Goal: Task Accomplishment & Management: Use online tool/utility

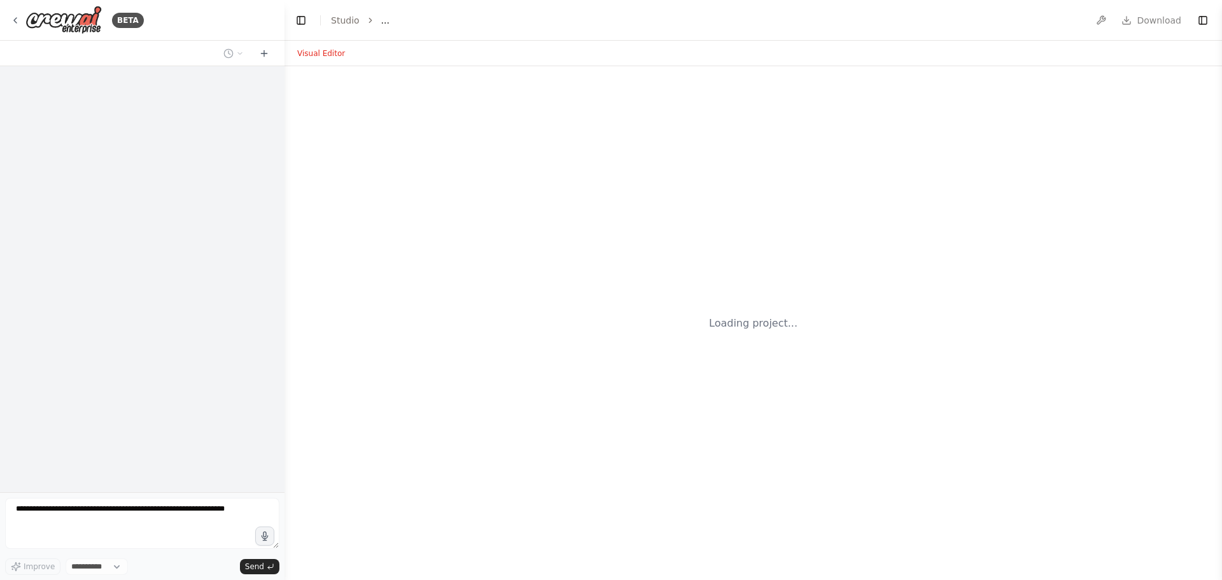
select select "****"
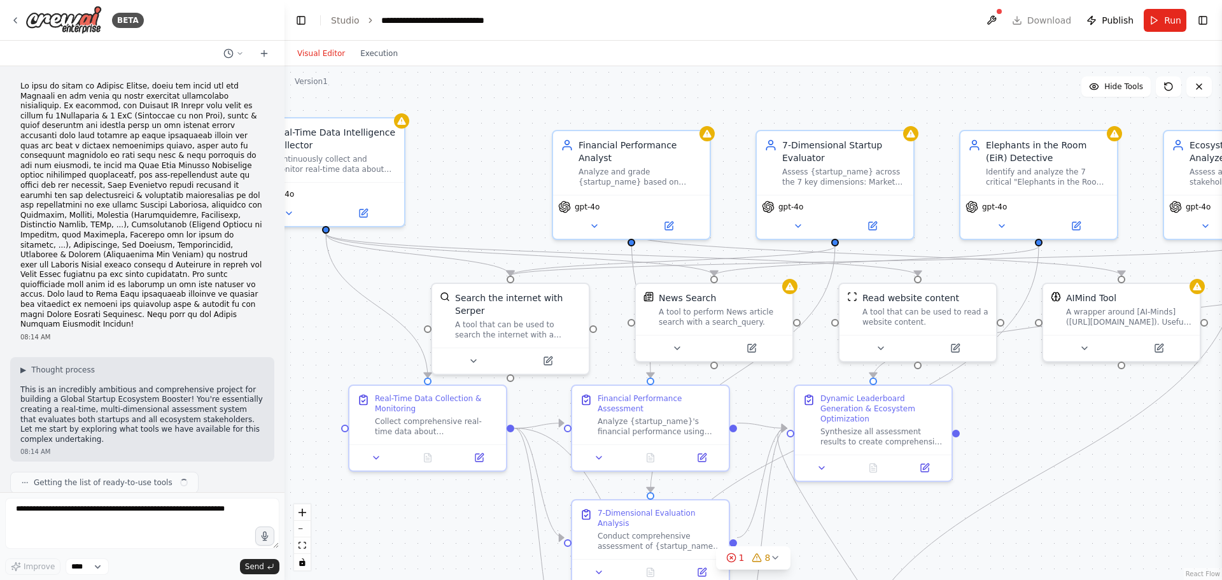
scroll to position [1634, 0]
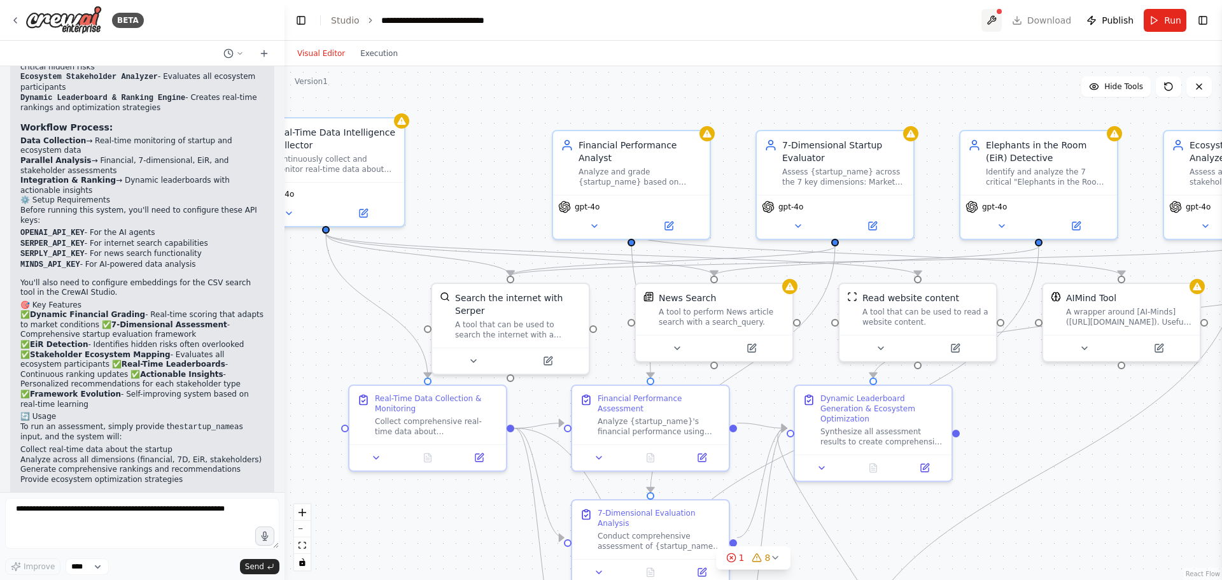
click at [1002, 18] on button at bounding box center [991, 20] width 20 height 23
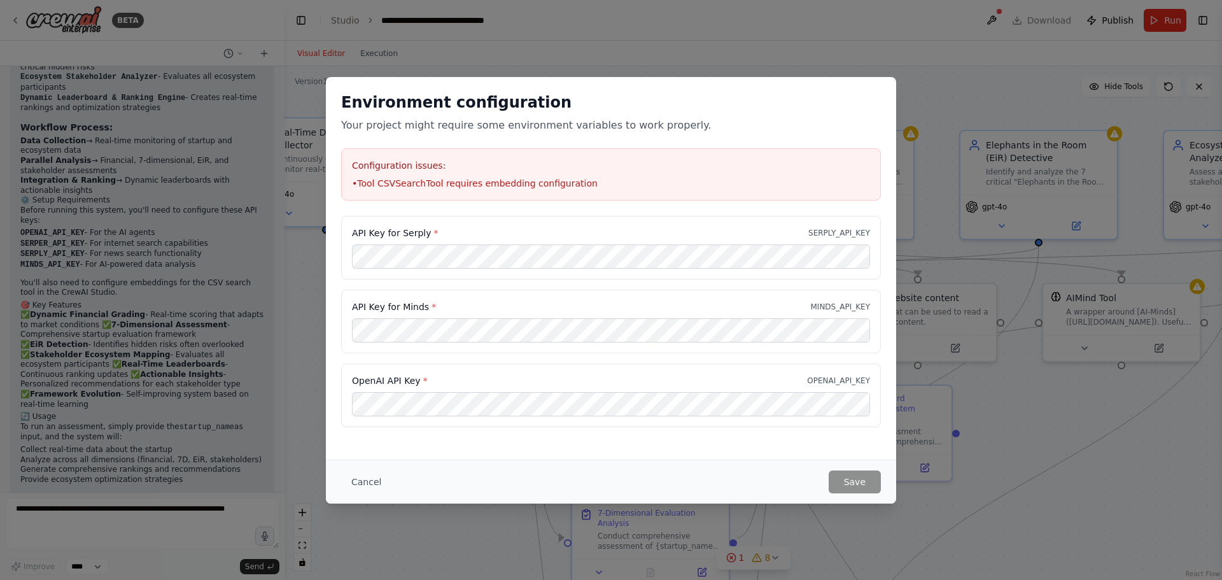
click at [919, 62] on div "Environment configuration Your project might require some environment variables…" at bounding box center [611, 290] width 1222 height 580
click at [366, 481] on button "Cancel" at bounding box center [366, 481] width 50 height 23
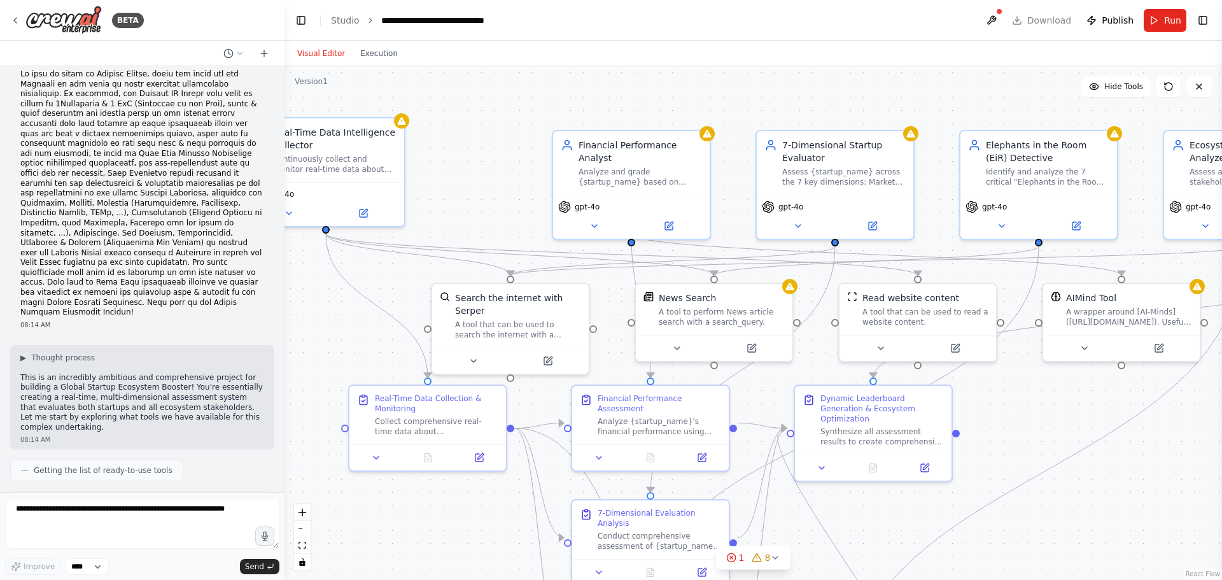
scroll to position [0, 0]
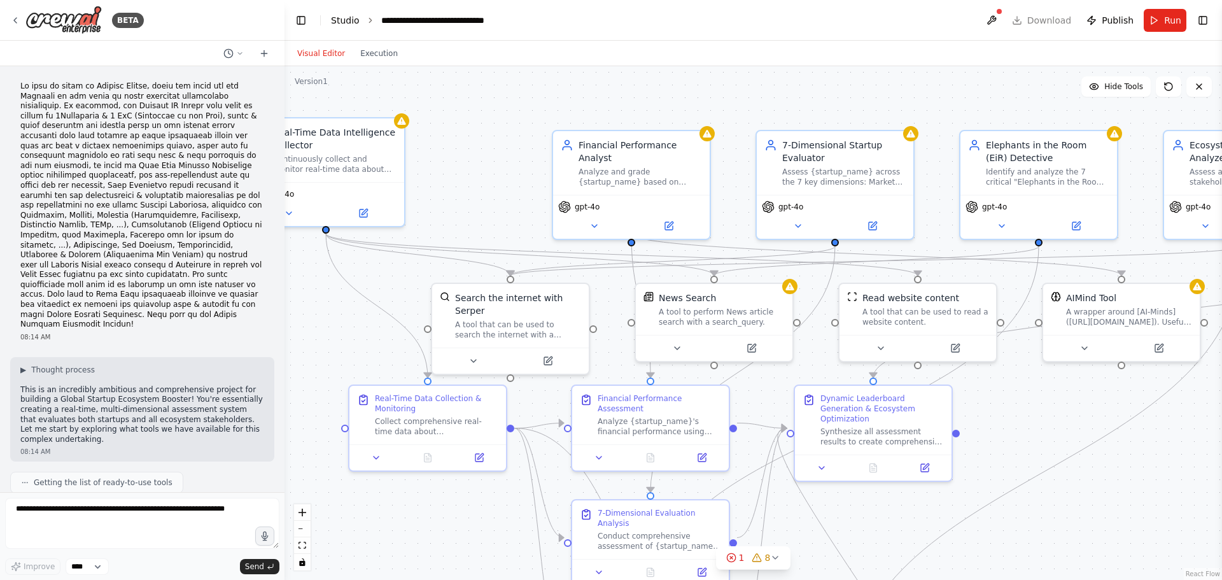
click at [338, 17] on link "Studio" at bounding box center [345, 20] width 29 height 10
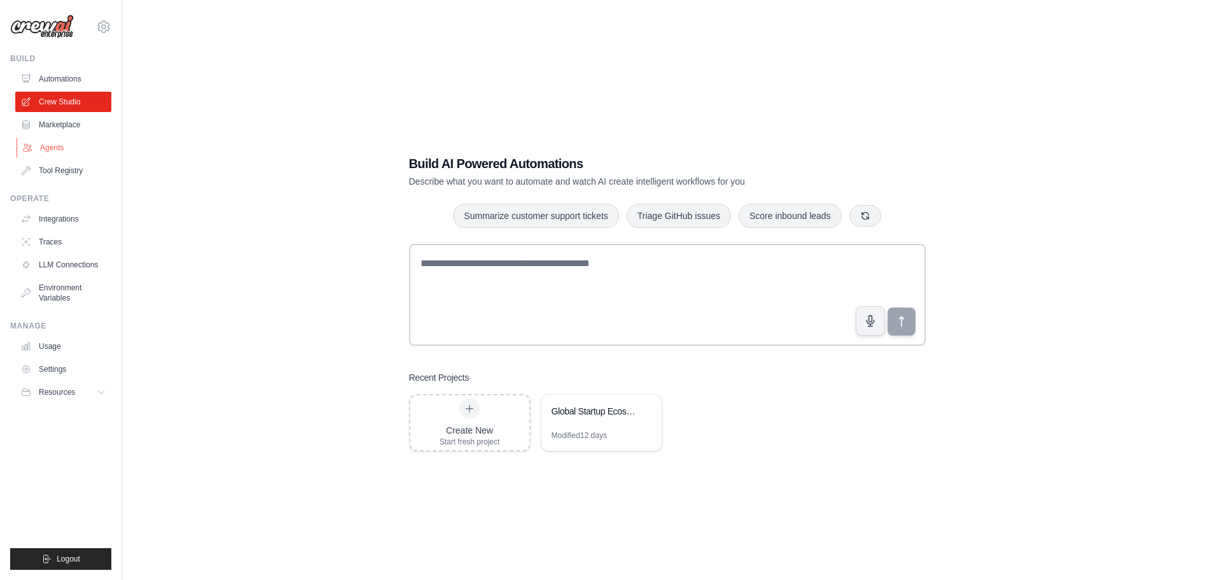
click at [56, 147] on link "Agents" at bounding box center [65, 147] width 96 height 20
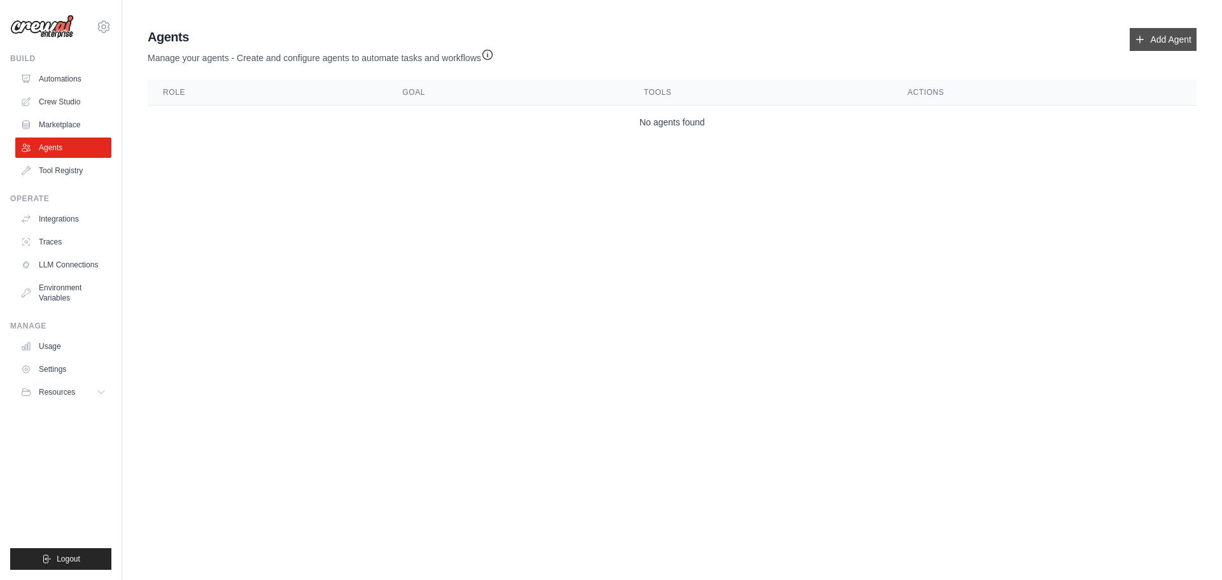
click at [1178, 41] on link "Add Agent" at bounding box center [1163, 39] width 67 height 23
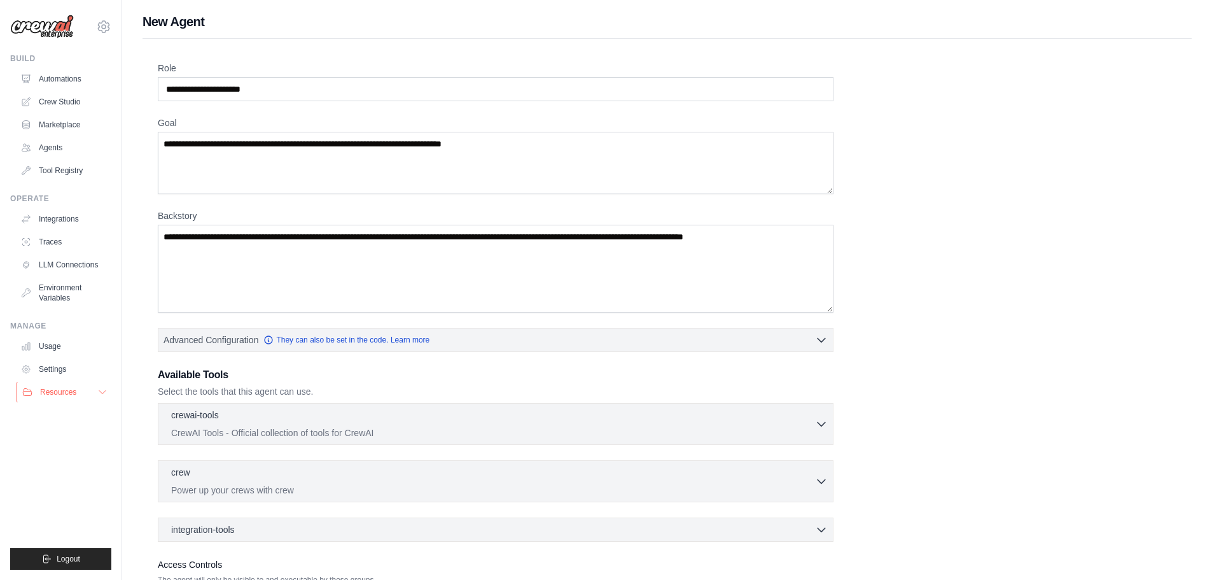
click at [43, 393] on span "Resources" at bounding box center [58, 392] width 36 height 10
click at [64, 76] on link "Automations" at bounding box center [65, 79] width 96 height 20
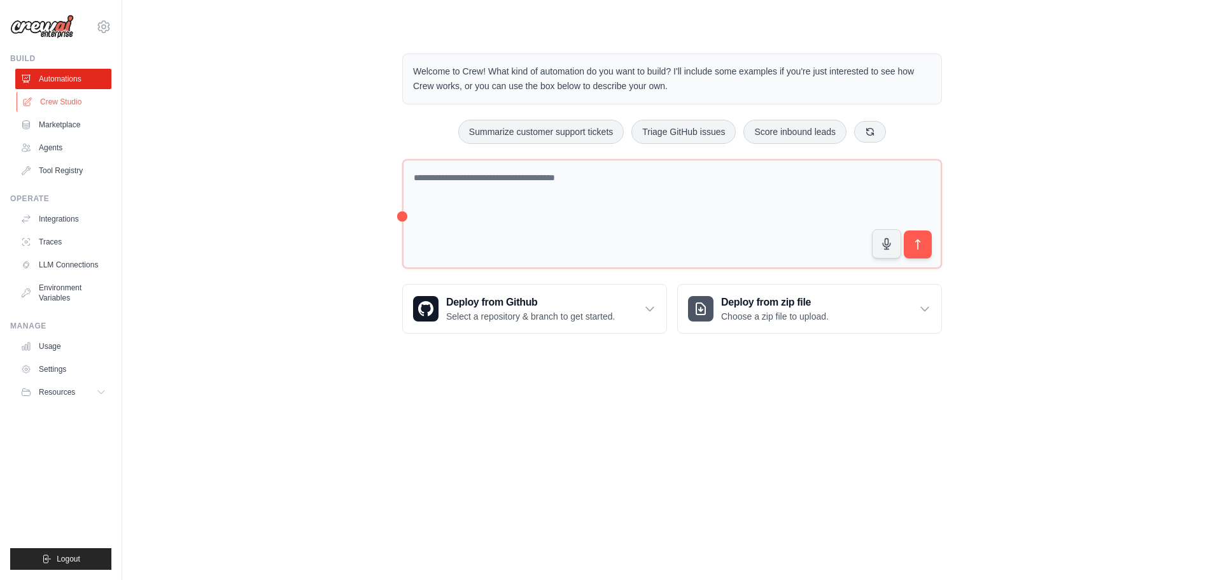
click at [69, 106] on link "Crew Studio" at bounding box center [65, 102] width 96 height 20
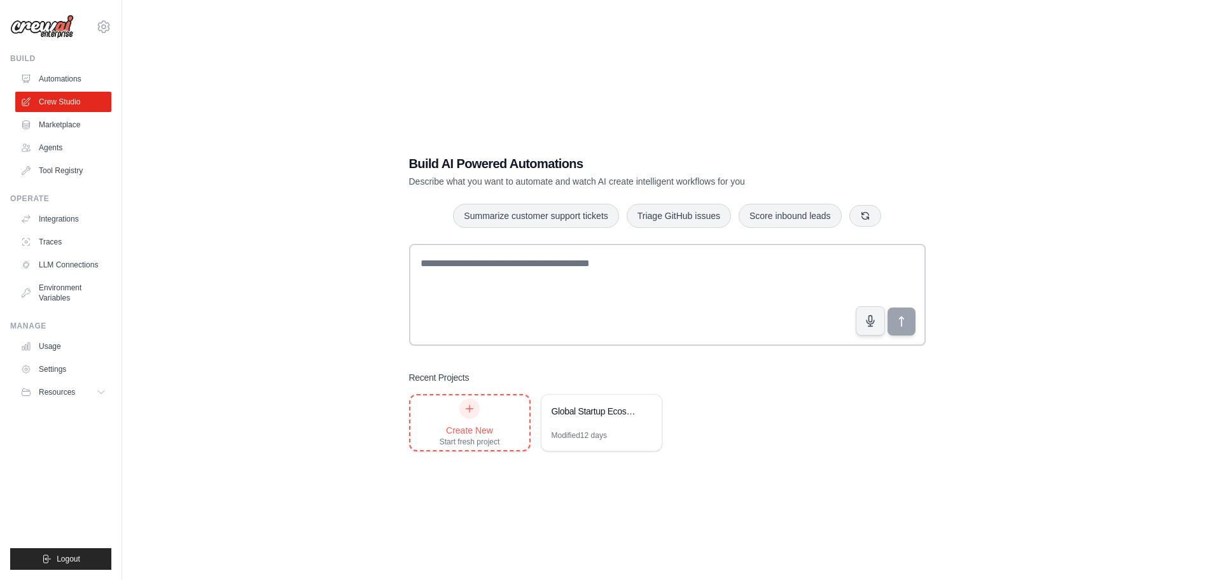
click at [476, 438] on div "Start fresh project" at bounding box center [470, 442] width 60 height 10
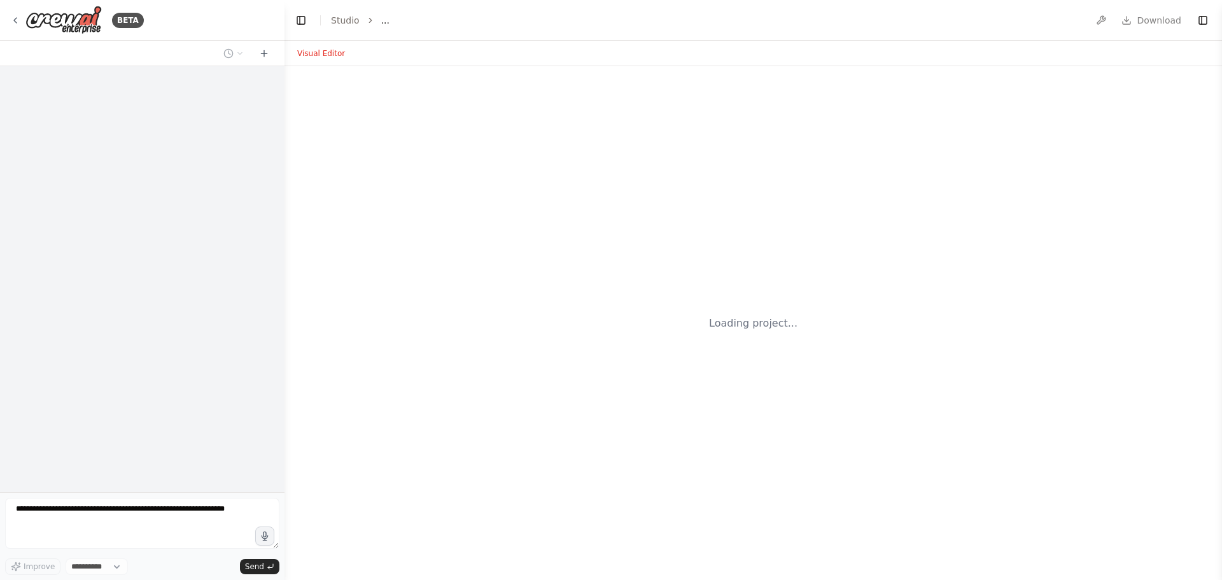
select select "****"
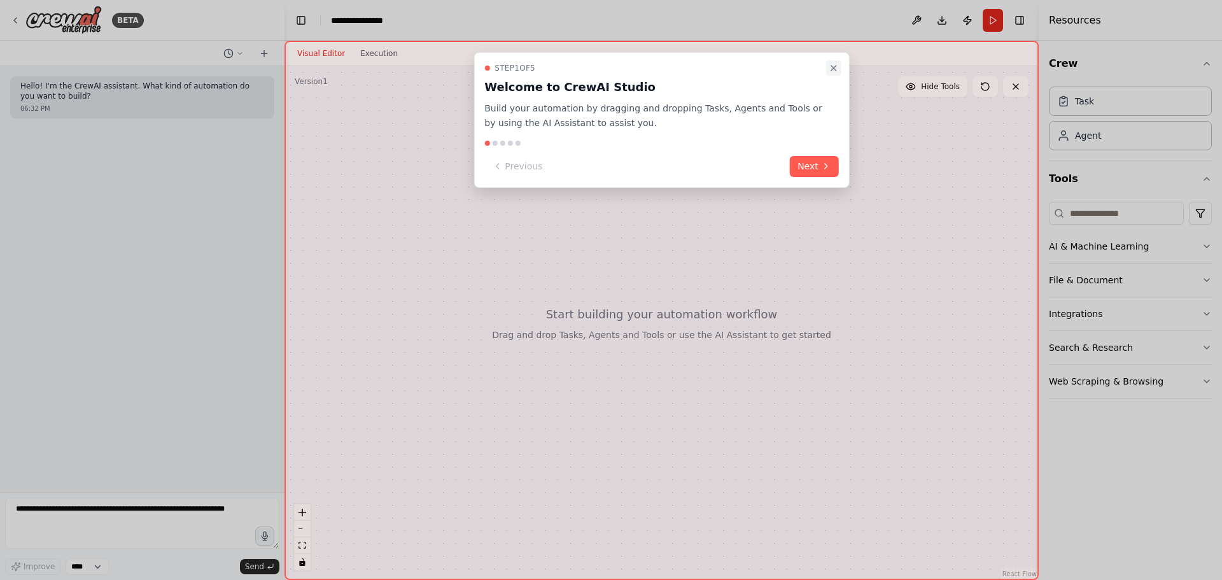
click at [832, 67] on icon "Close walkthrough" at bounding box center [834, 68] width 10 height 10
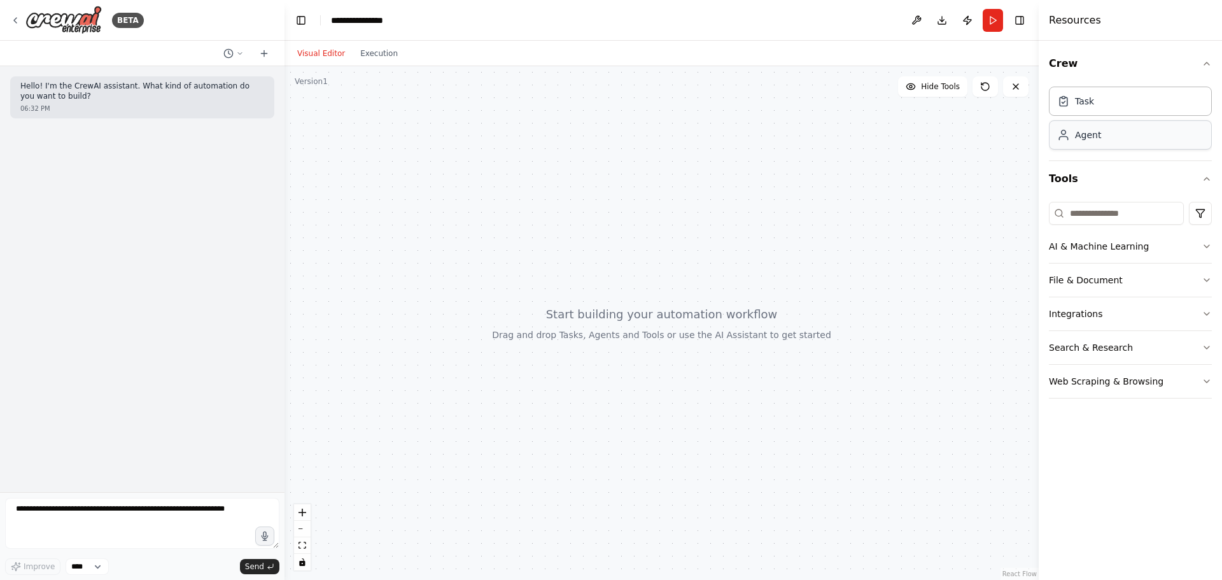
click at [1135, 137] on div "Agent" at bounding box center [1130, 134] width 163 height 29
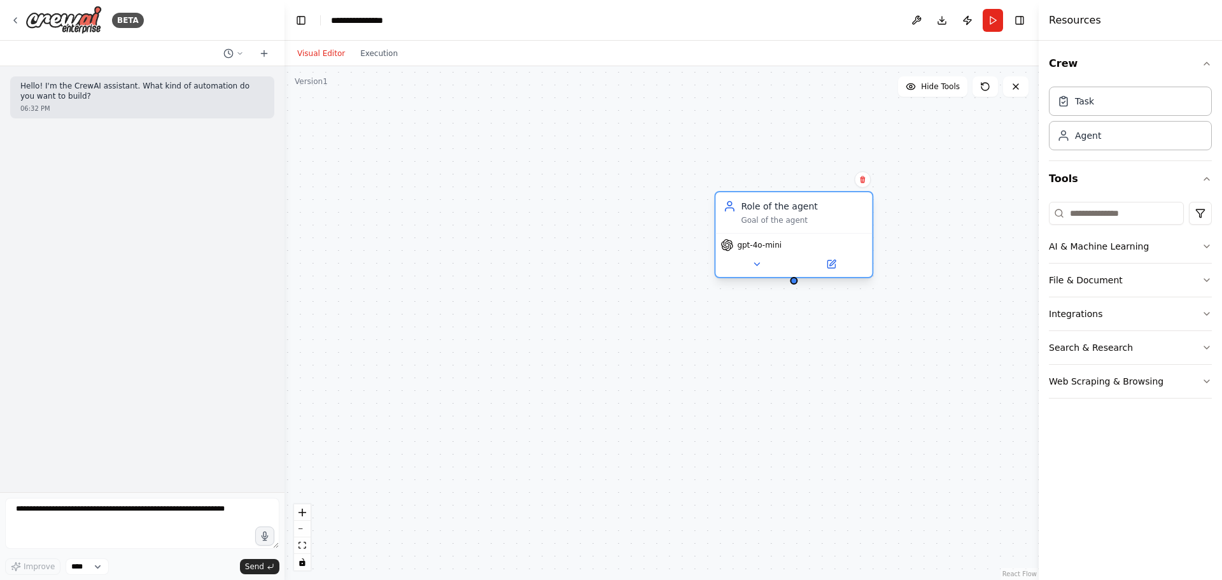
drag, startPoint x: 790, startPoint y: 198, endPoint x: 829, endPoint y: 220, distance: 43.9
click at [829, 220] on div "Goal of the agent" at bounding box center [802, 220] width 123 height 10
drag, startPoint x: 825, startPoint y: 230, endPoint x: 790, endPoint y: 253, distance: 42.0
click at [790, 253] on div "gpt-4o-mini" at bounding box center [793, 255] width 157 height 44
click at [750, 265] on button at bounding box center [756, 263] width 72 height 15
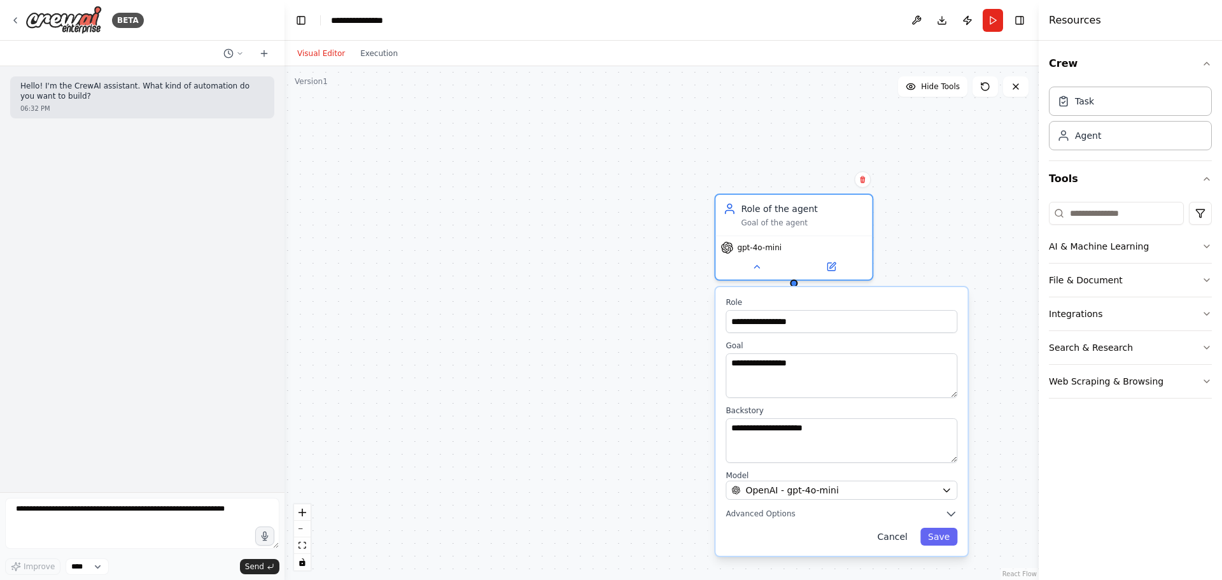
click at [904, 537] on button "Cancel" at bounding box center [892, 537] width 45 height 18
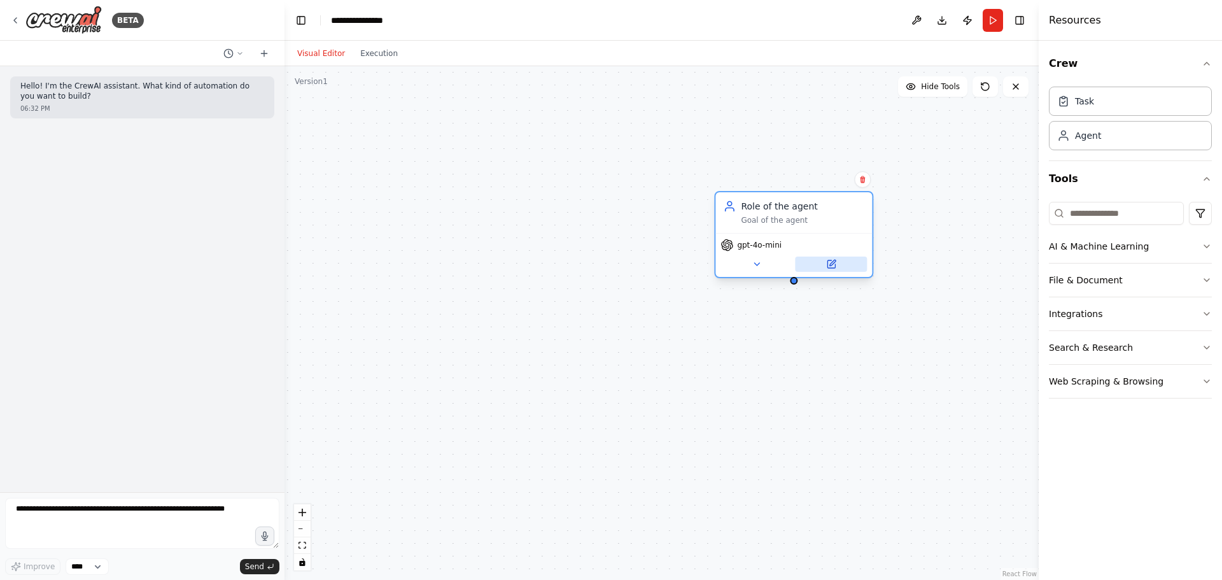
click at [838, 267] on button at bounding box center [831, 263] width 72 height 15
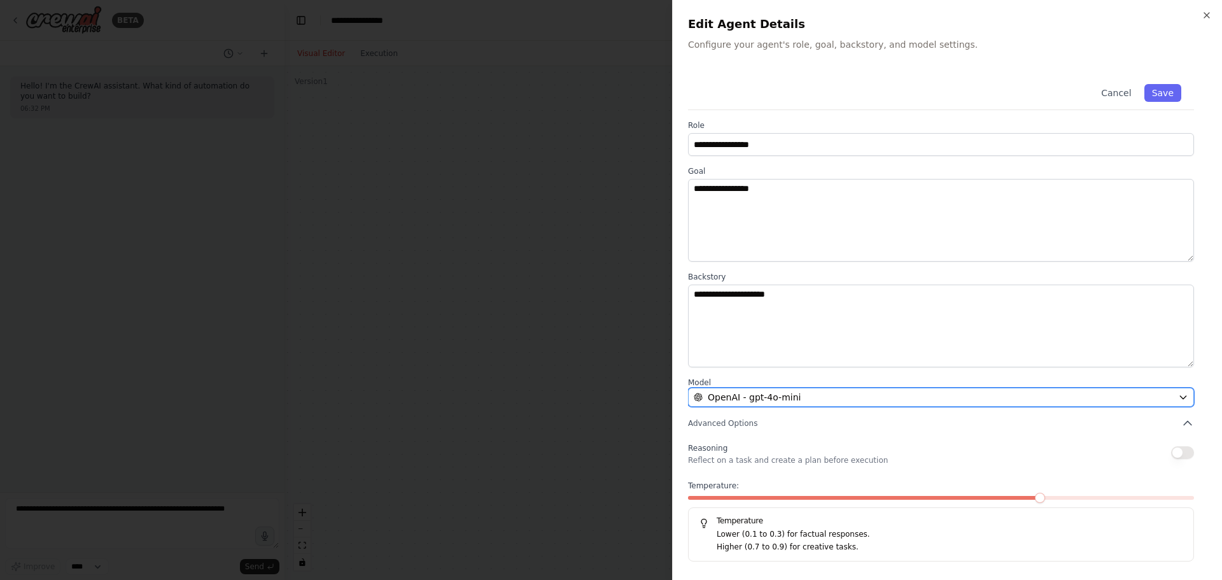
click at [1183, 393] on icon "button" at bounding box center [1183, 397] width 10 height 10
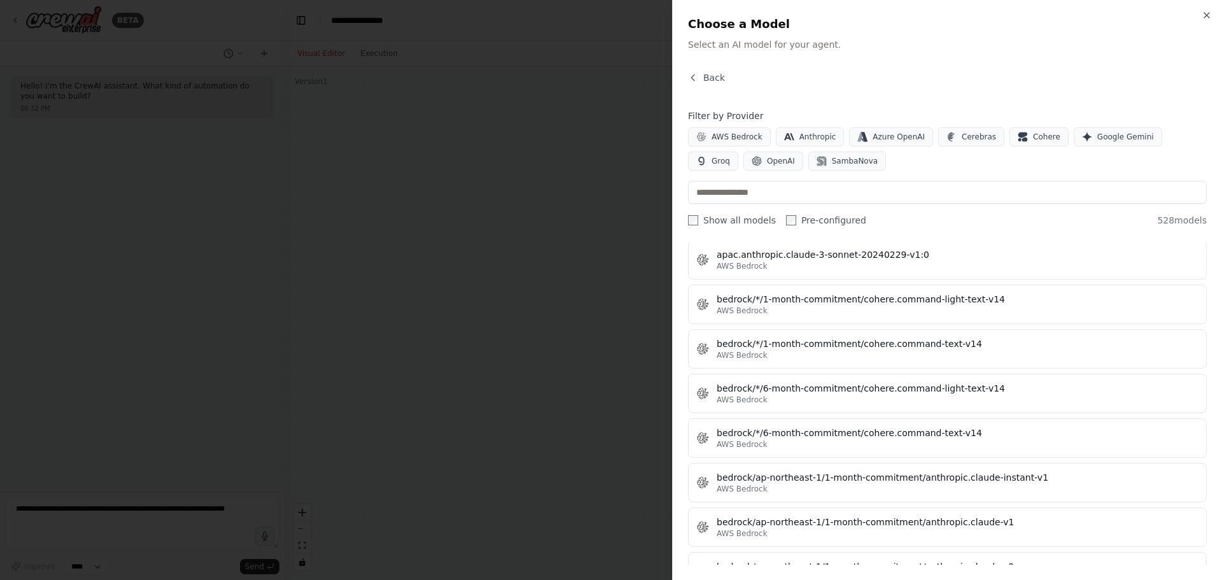
scroll to position [1222, 0]
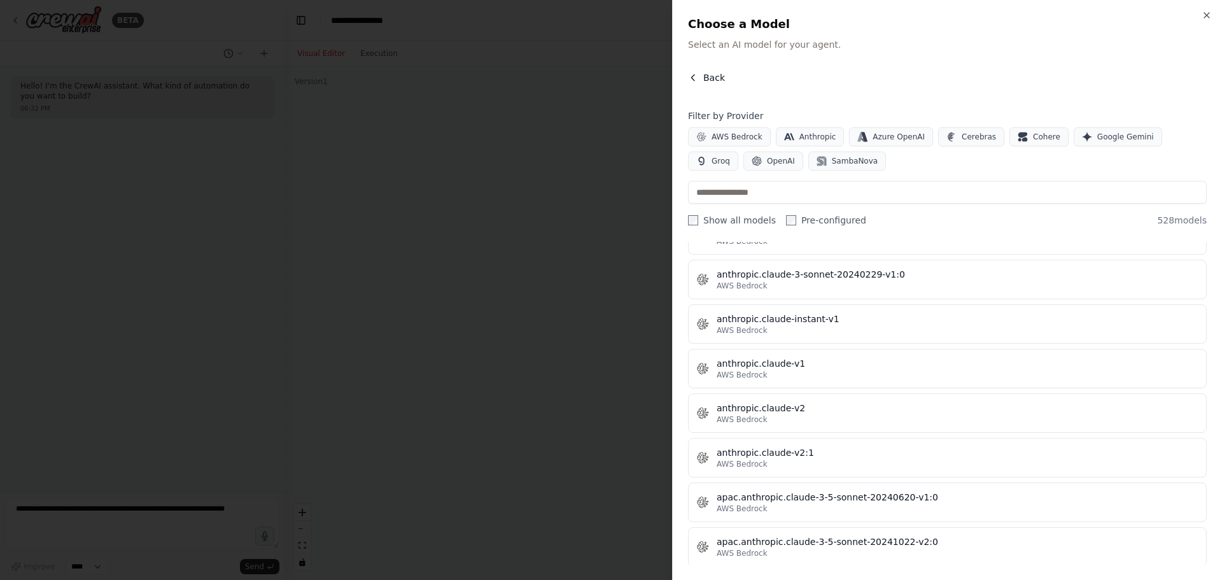
click at [698, 72] on button "Back" at bounding box center [706, 77] width 37 height 13
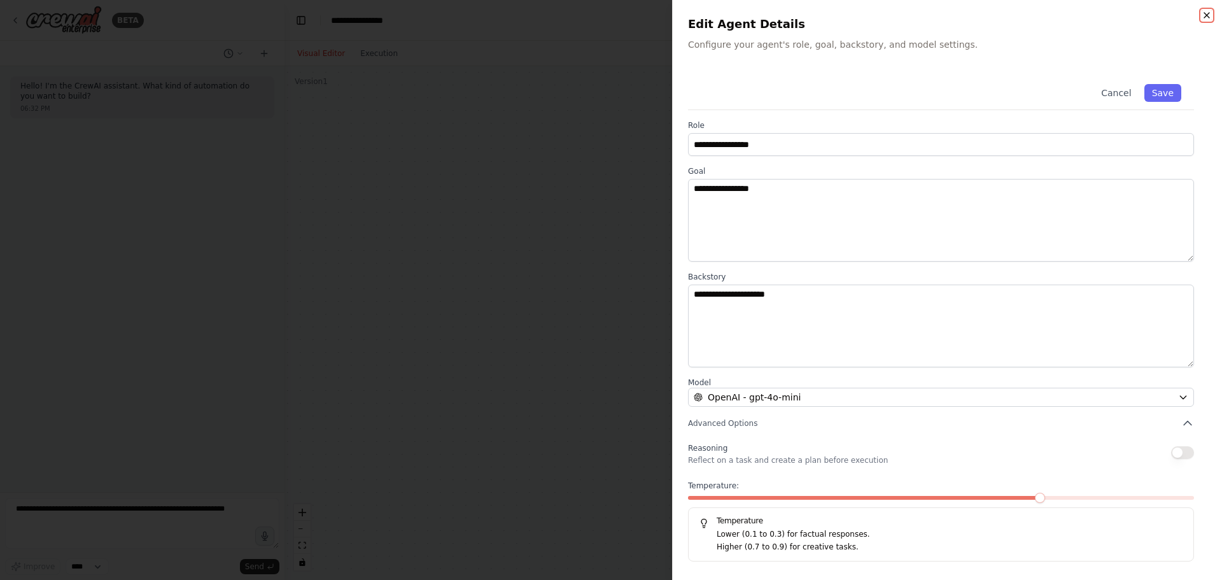
click at [1210, 13] on icon "button" at bounding box center [1207, 15] width 10 height 10
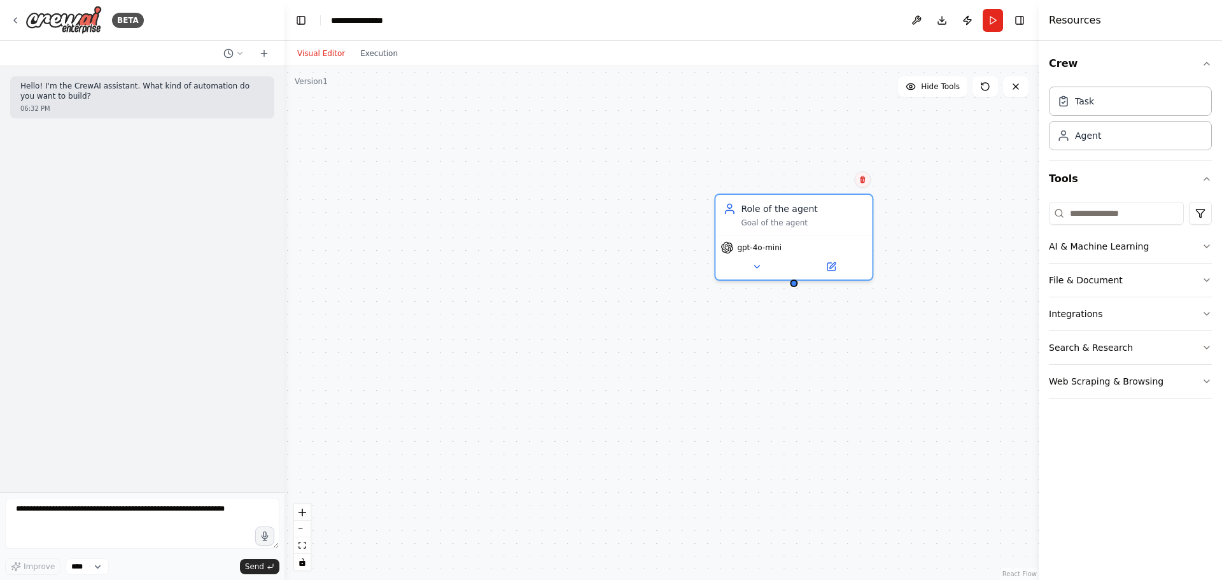
click at [862, 180] on icon at bounding box center [862, 179] width 5 height 7
click at [864, 174] on button at bounding box center [862, 179] width 17 height 17
click at [860, 175] on button at bounding box center [862, 179] width 17 height 17
click at [831, 182] on button "Confirm" at bounding box center [826, 179] width 45 height 15
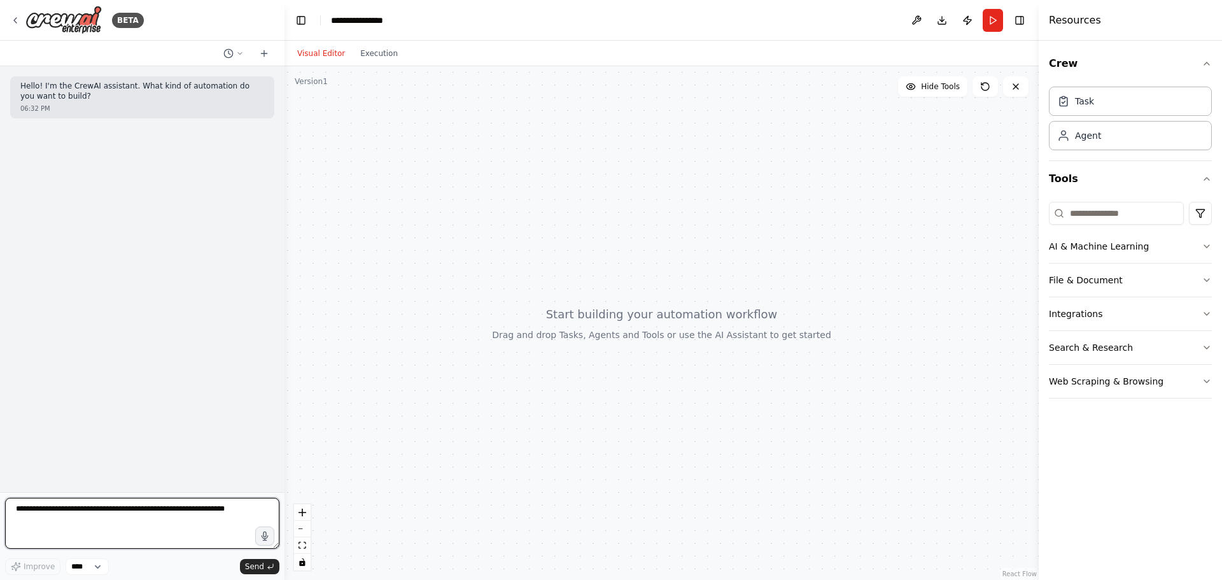
click at [57, 522] on textarea at bounding box center [142, 523] width 274 height 51
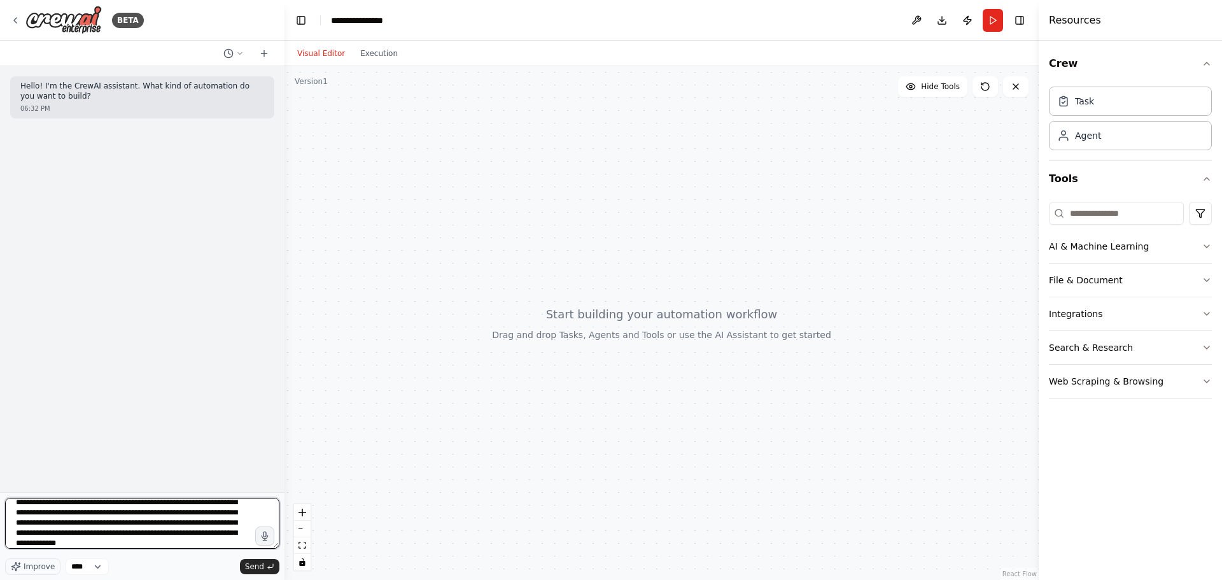
scroll to position [57, 0]
type textarea "**********"
